Goal: Find specific page/section: Find specific page/section

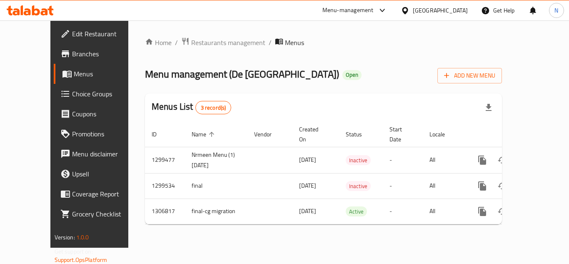
click at [457, 17] on div "[GEOGRAPHIC_DATA]" at bounding box center [434, 10] width 80 height 20
click at [421, 15] on div "[GEOGRAPHIC_DATA]" at bounding box center [440, 10] width 55 height 9
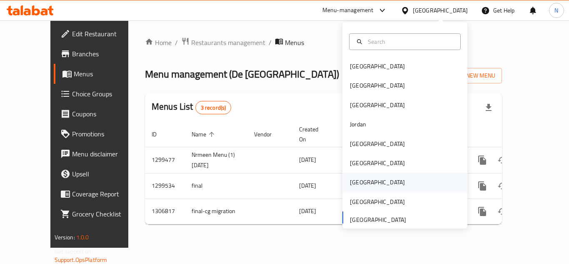
click at [354, 179] on div "[GEOGRAPHIC_DATA]" at bounding box center [377, 181] width 55 height 9
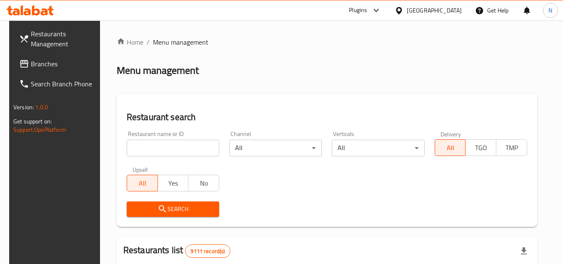
click at [175, 149] on input "search" at bounding box center [173, 148] width 92 height 17
paste input "669808"
type input "669808"
click at [170, 215] on button "Search" at bounding box center [173, 208] width 92 height 15
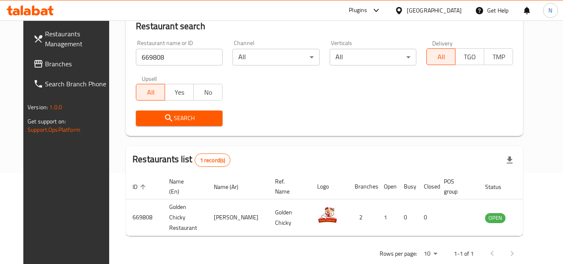
scroll to position [101, 0]
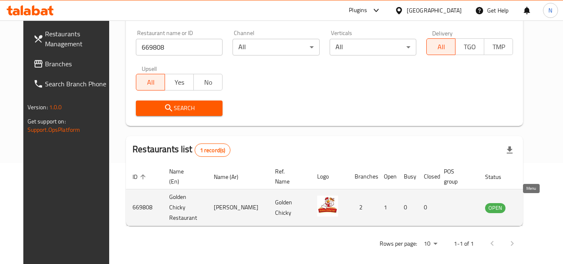
click at [529, 206] on icon "enhanced table" at bounding box center [533, 207] width 9 height 7
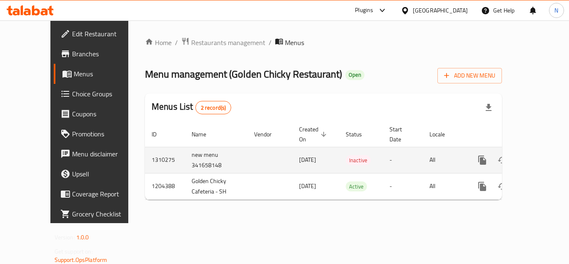
click at [185, 153] on td "new menu 341658148" at bounding box center [216, 160] width 62 height 26
click at [185, 154] on td "new menu 341658148" at bounding box center [216, 160] width 62 height 26
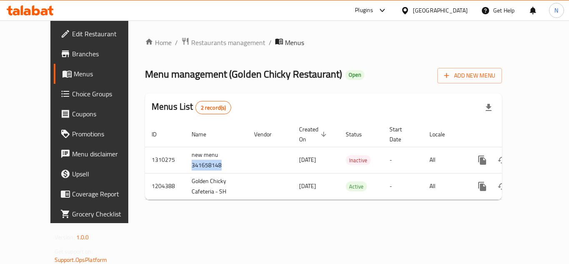
copy td "341658148"
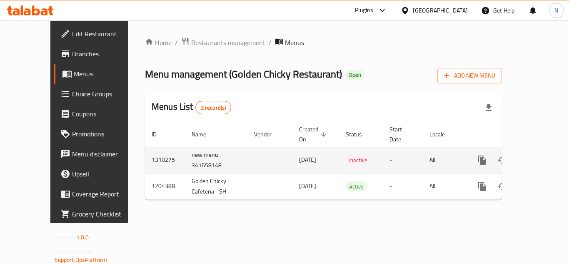
click at [145, 152] on td "1310275" at bounding box center [165, 160] width 40 height 26
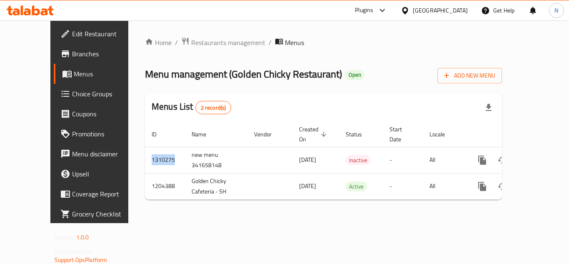
copy td "1310275"
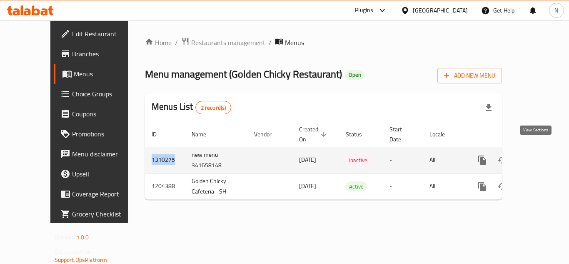
click at [538, 155] on icon "enhanced table" at bounding box center [542, 160] width 10 height 10
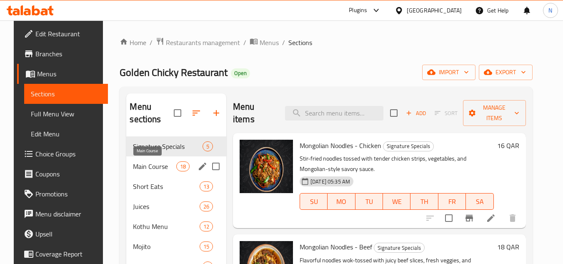
click at [155, 162] on span "Main Course" at bounding box center [154, 166] width 43 height 10
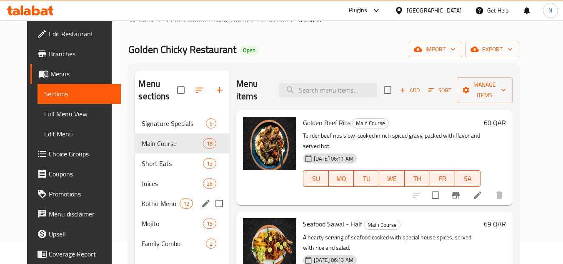
scroll to position [42, 0]
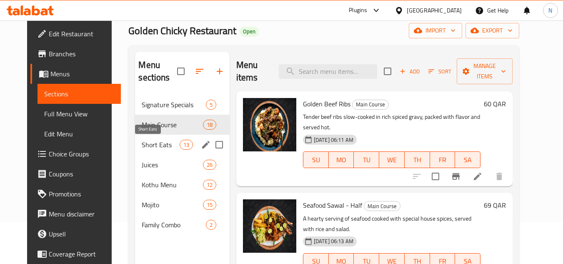
click at [147, 148] on span "Short Eats" at bounding box center [160, 145] width 37 height 10
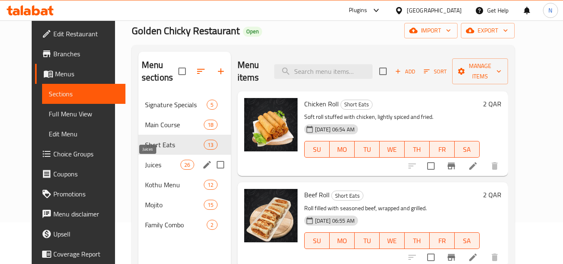
click at [146, 163] on span "Juices" at bounding box center [162, 165] width 35 height 10
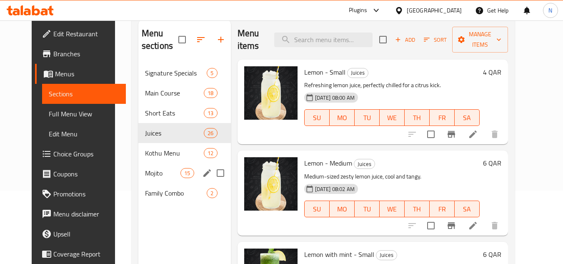
scroll to position [117, 0]
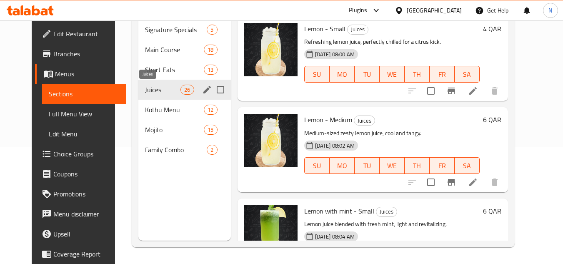
click at [145, 91] on span "Juices" at bounding box center [162, 90] width 35 height 10
click at [145, 114] on span "Kothu Menu" at bounding box center [162, 110] width 35 height 10
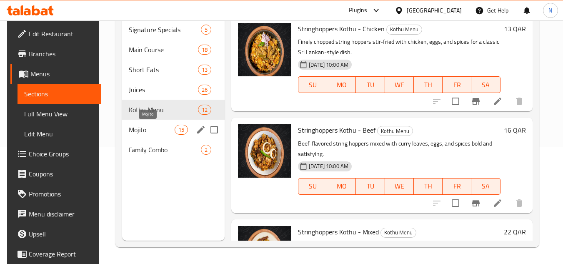
click at [143, 131] on span "Mojito" at bounding box center [152, 130] width 46 height 10
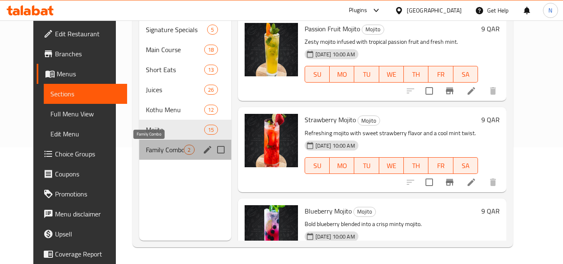
click at [146, 153] on span "Family Combo" at bounding box center [165, 150] width 38 height 10
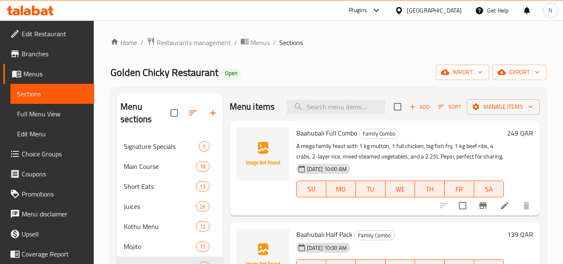
click at [454, 8] on div "[GEOGRAPHIC_DATA]" at bounding box center [434, 10] width 55 height 9
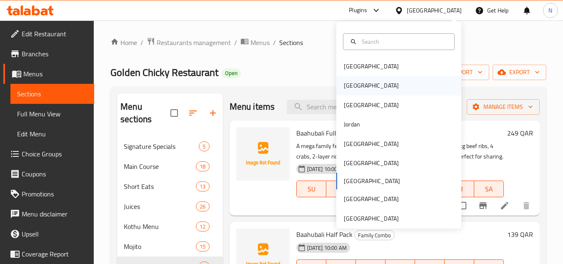
click at [351, 77] on div "[GEOGRAPHIC_DATA]" at bounding box center [371, 85] width 68 height 19
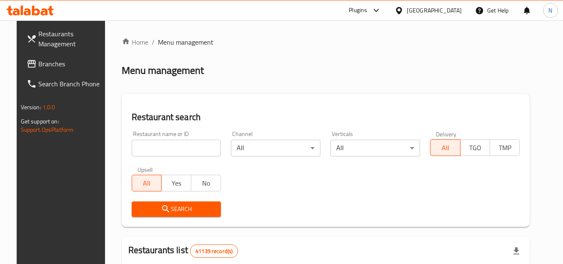
click at [38, 63] on span "Branches" at bounding box center [71, 64] width 66 height 10
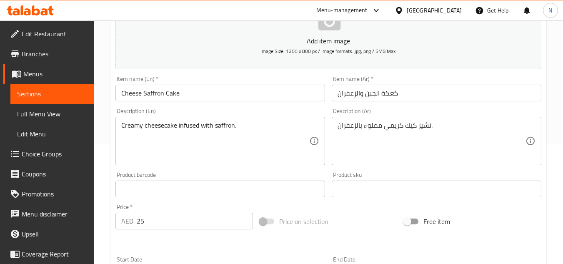
scroll to position [117, 0]
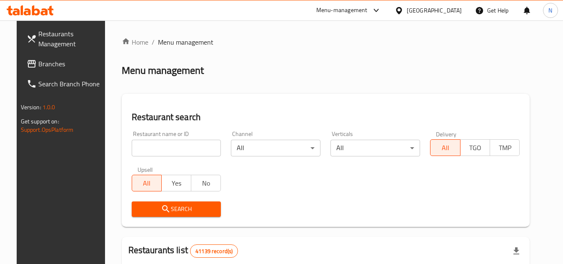
click at [169, 147] on input "search" at bounding box center [177, 148] width 90 height 17
paste input "51550"
type input "51550"
click at [192, 206] on span "Search" at bounding box center [176, 209] width 76 height 10
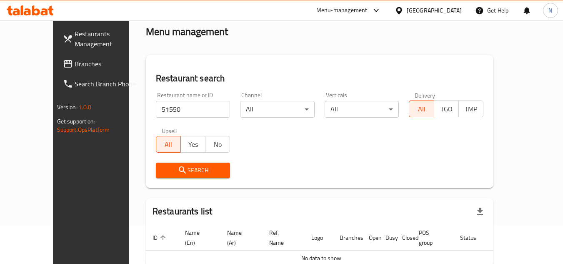
scroll to position [77, 0]
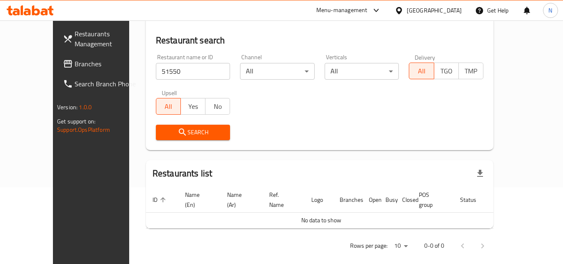
click at [488, 106] on div "Restaurant name or ID 51550 Restaurant name or ID Channel All ​ Verticals All ​…" at bounding box center [319, 97] width 337 height 96
click at [75, 65] on span "Branches" at bounding box center [108, 64] width 66 height 10
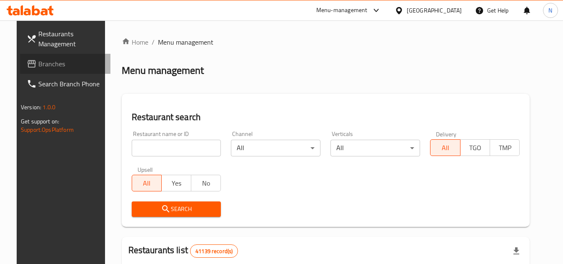
click at [44, 66] on span "Branches" at bounding box center [71, 64] width 66 height 10
